Goal: Find specific page/section: Find specific page/section

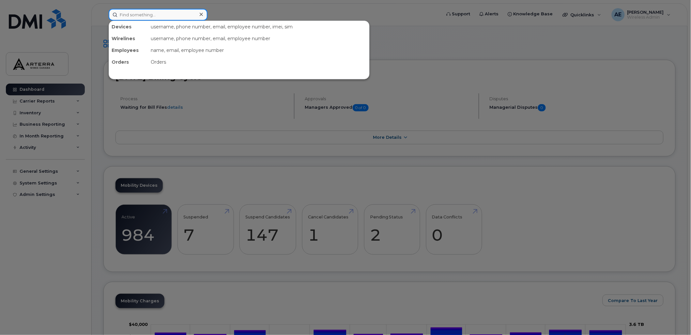
paste input "[PERSON_NAME]"
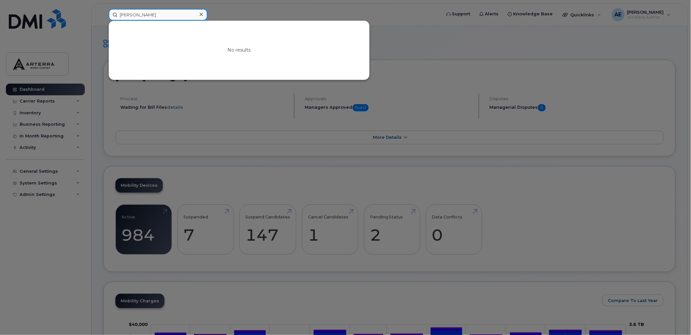
drag, startPoint x: 165, startPoint y: 15, endPoint x: 110, endPoint y: 11, distance: 55.2
click at [110, 11] on input "[PERSON_NAME]" at bounding box center [158, 15] width 99 height 12
paste input "[PERSON_NAME]"
drag, startPoint x: 180, startPoint y: 14, endPoint x: 118, endPoint y: 11, distance: 61.7
click at [118, 11] on input "[PERSON_NAME]" at bounding box center [158, 15] width 99 height 12
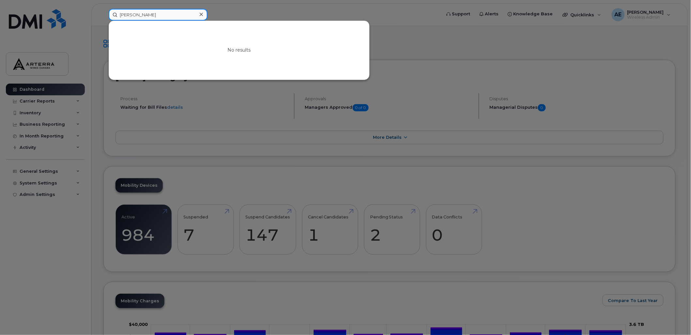
paste input "[PERSON_NAME] [PERSON_NAME]"
click at [314, 19] on div at bounding box center [345, 167] width 691 height 335
drag, startPoint x: 117, startPoint y: 15, endPoint x: 96, endPoint y: 15, distance: 20.9
click at [103, 15] on div "[PERSON_NAME] No results" at bounding box center [272, 15] width 339 height 12
paste input "[PERSON_NAME]"
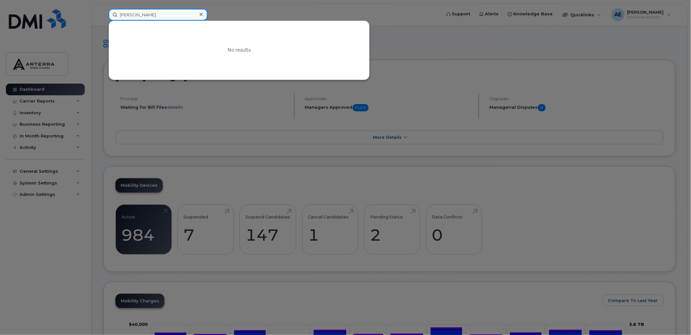
drag, startPoint x: 157, startPoint y: 10, endPoint x: 111, endPoint y: 14, distance: 46.1
click at [111, 14] on input "[PERSON_NAME]" at bounding box center [158, 15] width 99 height 12
paste input "[PERSON_NAME]"
drag, startPoint x: 167, startPoint y: 16, endPoint x: 99, endPoint y: 12, distance: 68.9
click at [103, 12] on div "[PERSON_NAME] No results" at bounding box center [272, 15] width 339 height 12
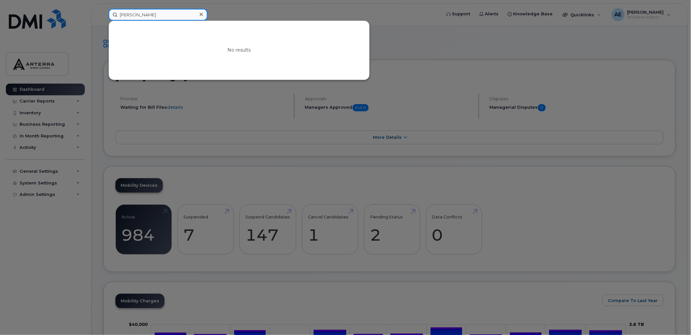
paste input "[PERSON_NAME]-Sault"
click at [224, 12] on div at bounding box center [345, 167] width 691 height 335
drag, startPoint x: 167, startPoint y: 13, endPoint x: 111, endPoint y: 13, distance: 56.1
click at [111, 13] on input "[PERSON_NAME]-Sault" at bounding box center [158, 15] width 99 height 12
paste input "[PERSON_NAME]"
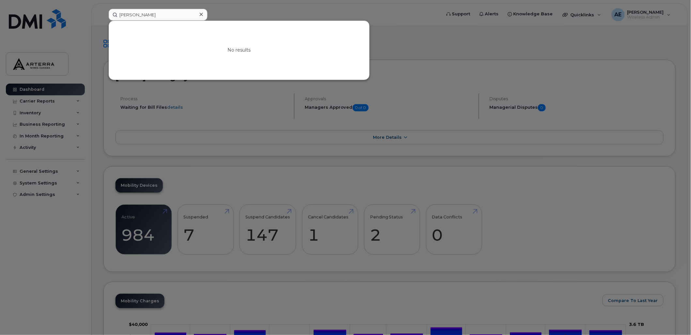
click at [464, 43] on div at bounding box center [345, 167] width 691 height 335
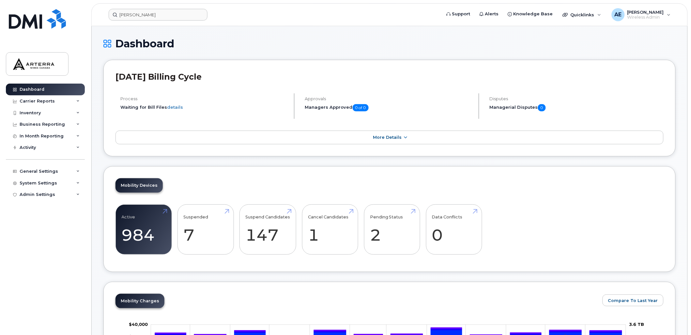
click at [306, 18] on form "[PERSON_NAME]" at bounding box center [273, 15] width 328 height 12
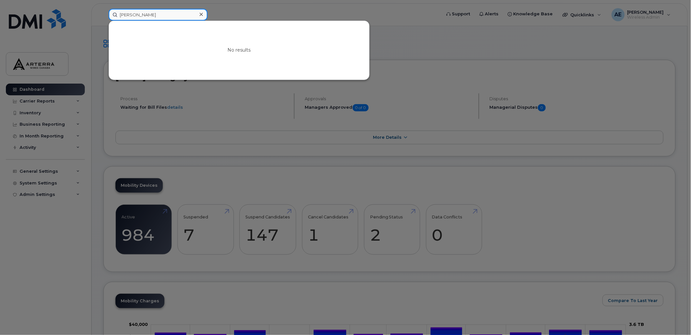
drag, startPoint x: 188, startPoint y: 15, endPoint x: 96, endPoint y: 13, distance: 91.7
click at [103, 13] on div "[PERSON_NAME] No results" at bounding box center [272, 15] width 339 height 12
paste input "[PERSON_NAME]"
drag, startPoint x: 183, startPoint y: 16, endPoint x: 107, endPoint y: 10, distance: 76.9
click at [107, 10] on div "[PERSON_NAME] No results" at bounding box center [272, 15] width 339 height 12
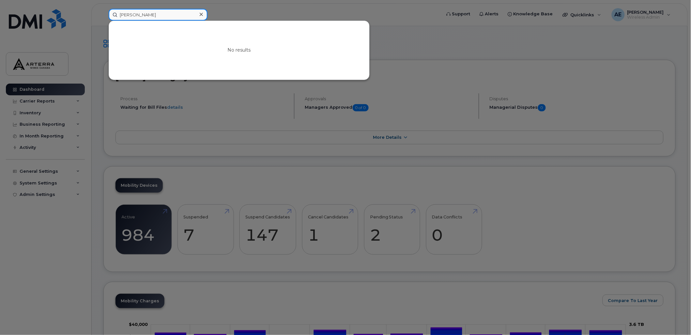
paste input "[PERSON_NAME]"
click at [342, 6] on div at bounding box center [345, 167] width 691 height 335
drag, startPoint x: 186, startPoint y: 14, endPoint x: 118, endPoint y: 13, distance: 67.9
click at [118, 13] on input "[PERSON_NAME]" at bounding box center [158, 15] width 99 height 12
paste input "[PERSON_NAME]"
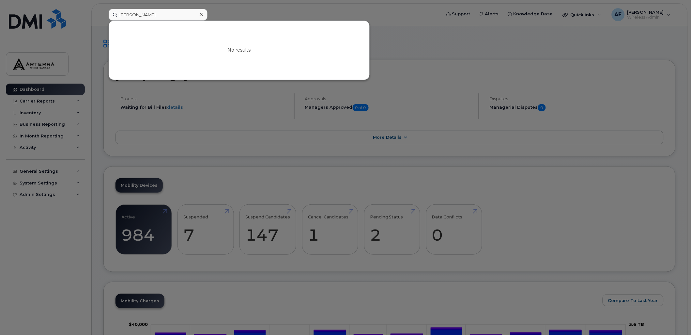
click at [253, 12] on div at bounding box center [345, 167] width 691 height 335
drag, startPoint x: 161, startPoint y: 13, endPoint x: 109, endPoint y: 12, distance: 51.9
click at [103, 11] on div "[PERSON_NAME] No results" at bounding box center [272, 15] width 339 height 12
paste input "[PERSON_NAME]"
click at [404, 11] on div at bounding box center [345, 167] width 691 height 335
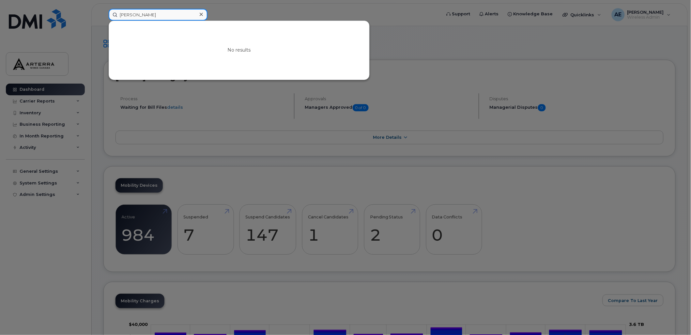
drag, startPoint x: 162, startPoint y: 14, endPoint x: 116, endPoint y: 18, distance: 46.8
click at [116, 18] on input "[PERSON_NAME]" at bounding box center [158, 15] width 99 height 12
paste input "Eamon"
drag, startPoint x: 177, startPoint y: 12, endPoint x: 86, endPoint y: 12, distance: 91.0
click at [103, 12] on div "[PERSON_NAME] No results" at bounding box center [272, 15] width 339 height 12
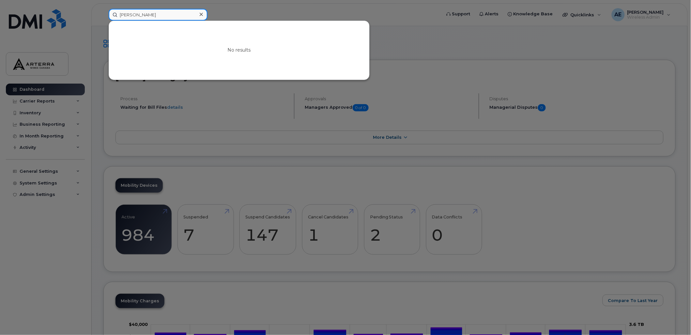
paste input "[PERSON_NAME]"
drag, startPoint x: 166, startPoint y: 14, endPoint x: 111, endPoint y: 16, distance: 55.2
click at [111, 16] on input "[PERSON_NAME]" at bounding box center [158, 15] width 99 height 12
paste input "[PERSON_NAME]"
drag, startPoint x: 175, startPoint y: 14, endPoint x: 98, endPoint y: 15, distance: 76.7
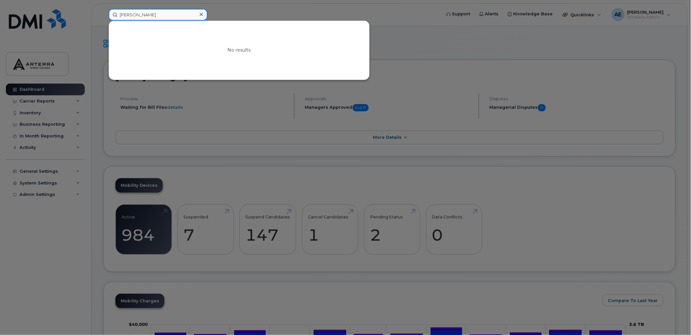
click at [103, 15] on div "[PERSON_NAME] No results" at bounding box center [272, 15] width 339 height 12
paste input "[PERSON_NAME]"
type input "[PERSON_NAME]"
click at [379, 10] on div at bounding box center [345, 167] width 691 height 335
